Goal: Check status: Check status

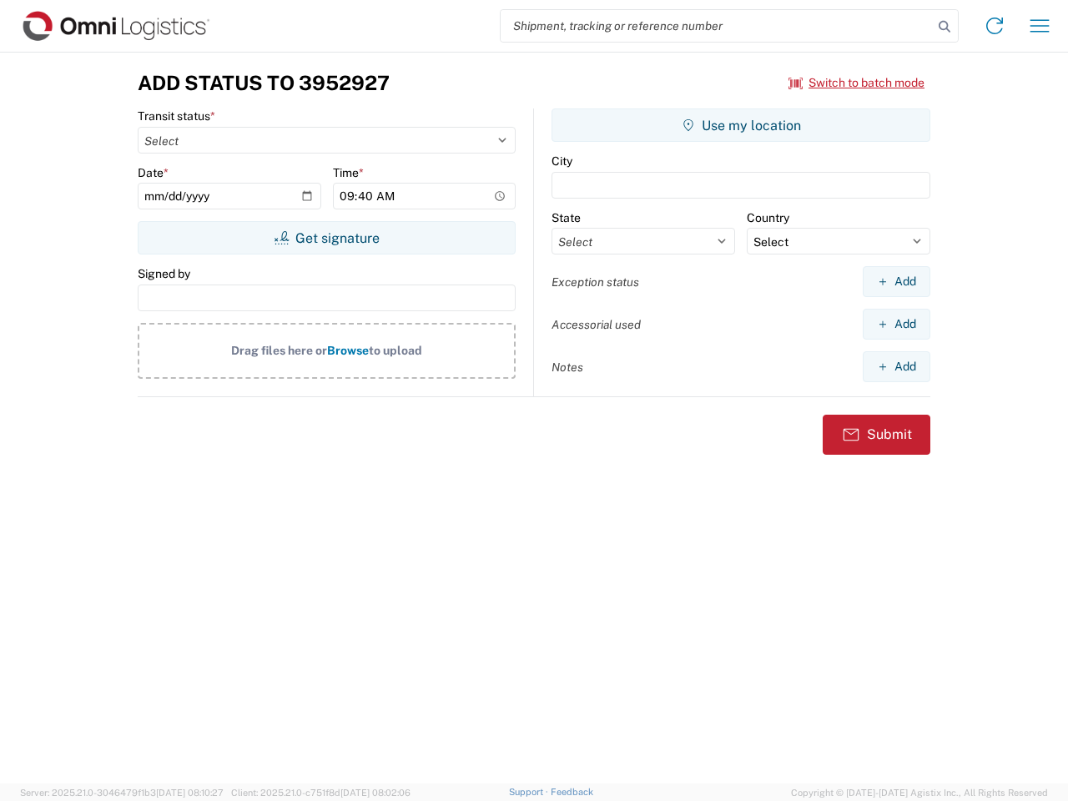
click at [717, 26] on input "search" at bounding box center [717, 26] width 432 height 32
click at [945, 27] on icon at bounding box center [944, 26] width 23 height 23
click at [995, 26] on icon at bounding box center [995, 26] width 27 height 27
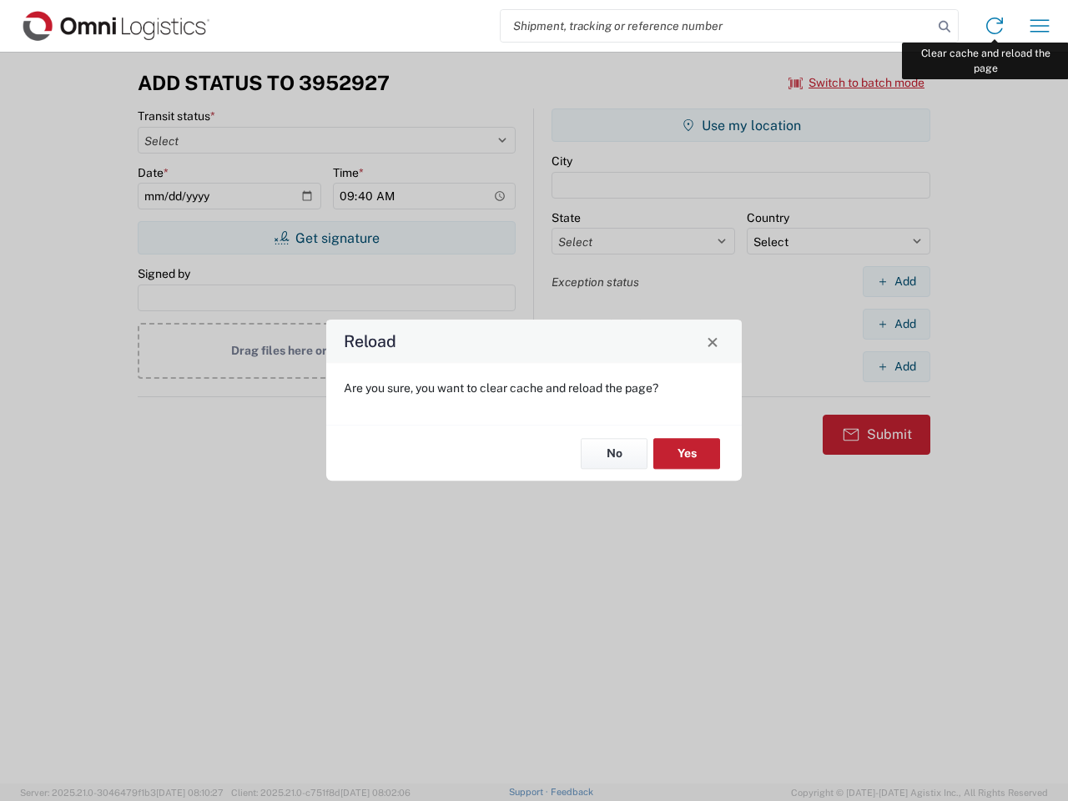
click at [1040, 26] on div "Reload Are you sure, you want to clear cache and reload the page? No Yes" at bounding box center [534, 400] width 1068 height 801
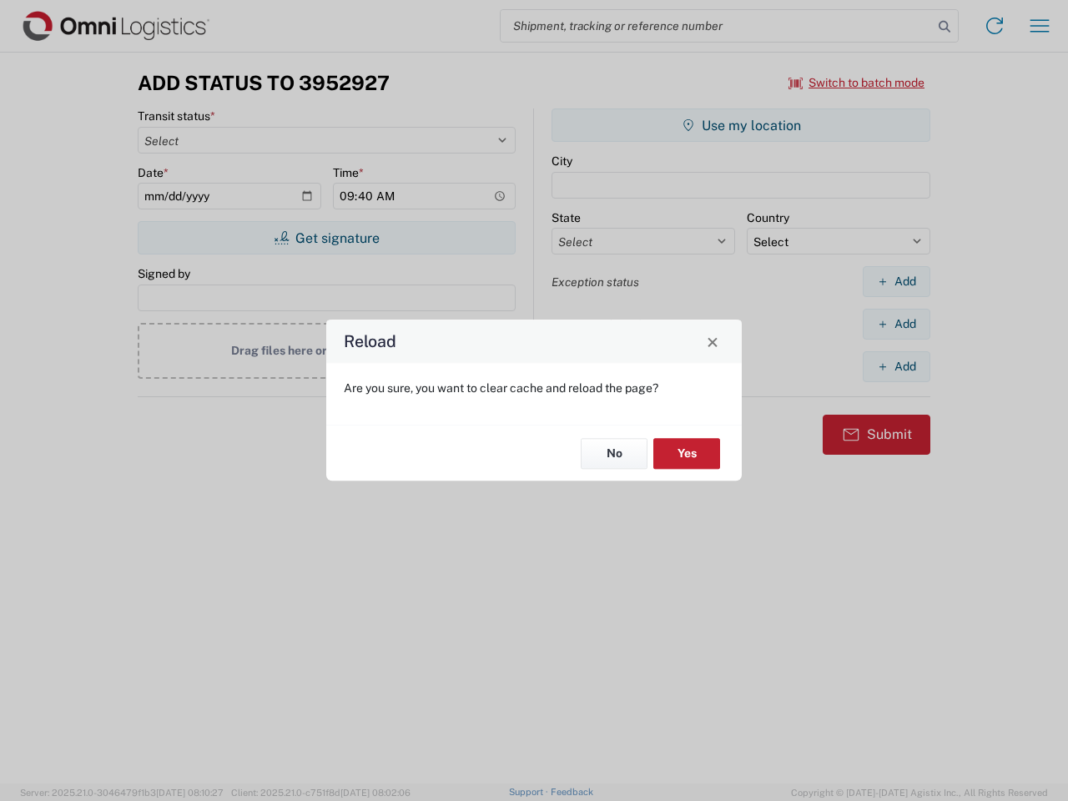
click at [857, 83] on div "Reload Are you sure, you want to clear cache and reload the page? No Yes" at bounding box center [534, 400] width 1068 height 801
click at [326, 238] on div "Reload Are you sure, you want to clear cache and reload the page? No Yes" at bounding box center [534, 400] width 1068 height 801
click at [741, 125] on div "Reload Are you sure, you want to clear cache and reload the page? No Yes" at bounding box center [534, 400] width 1068 height 801
click at [896, 281] on div "Reload Are you sure, you want to clear cache and reload the page? No Yes" at bounding box center [534, 400] width 1068 height 801
click at [896, 324] on div "Reload Are you sure, you want to clear cache and reload the page? No Yes" at bounding box center [534, 400] width 1068 height 801
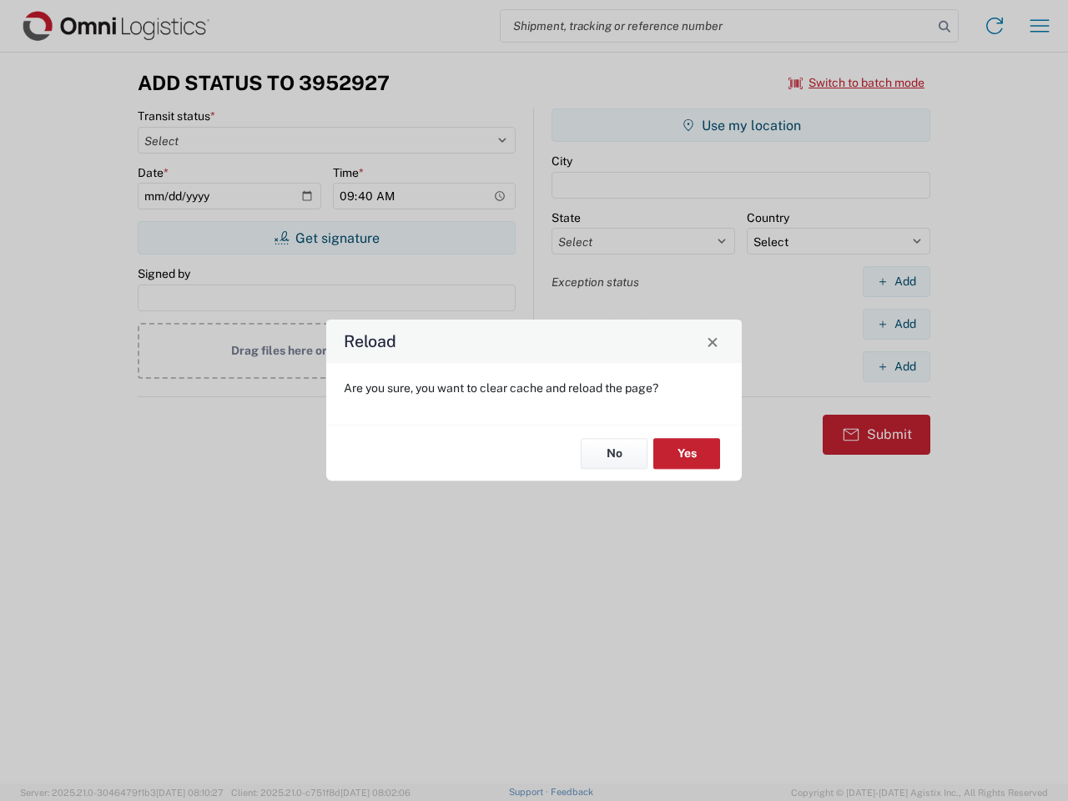
click at [896, 366] on div "Reload Are you sure, you want to clear cache and reload the page? No Yes" at bounding box center [534, 400] width 1068 height 801
